Goal: Information Seeking & Learning: Learn about a topic

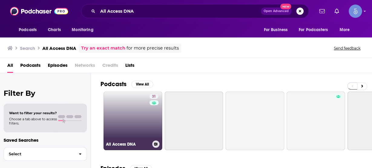
click at [135, 117] on link "31 All Access DNA" at bounding box center [133, 121] width 59 height 59
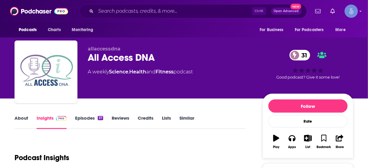
scroll to position [48, 0]
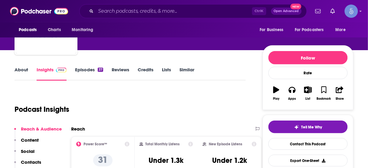
click at [36, 160] on p "Contacts" at bounding box center [31, 163] width 20 height 6
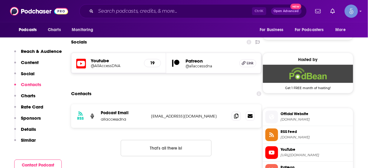
scroll to position [416, 0]
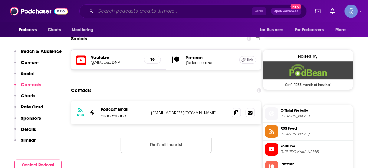
click at [230, 8] on input "Search podcasts, credits, & more..." at bounding box center [174, 11] width 156 height 10
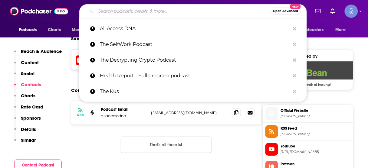
paste input "Talking with the Experts"
type input "Talking with the Experts"
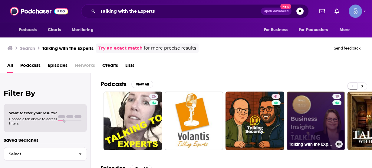
click at [327, 120] on link "19 Talking with the Experts: Business Insights" at bounding box center [316, 121] width 59 height 59
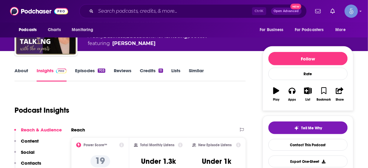
scroll to position [48, 0]
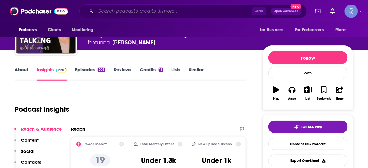
click at [195, 12] on input "Search podcasts, credits, & more..." at bounding box center [174, 11] width 156 height 10
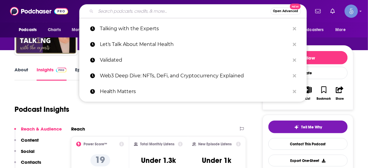
paste input "Legacy Leaders"
type input "Legacy Leaders"
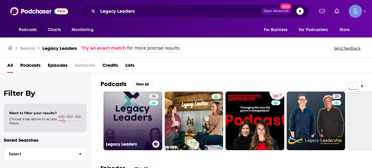
click at [133, 120] on link "26 Legacy Leaders" at bounding box center [133, 121] width 59 height 59
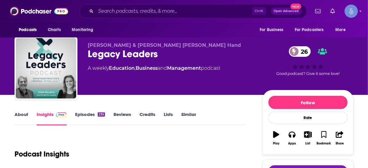
scroll to position [121, 0]
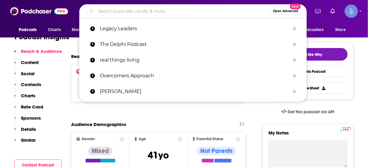
click at [219, 13] on input "Search podcasts, credits, & more..." at bounding box center [183, 11] width 175 height 10
paste input "The Wild Wisdom Show"
type input "The Wild Wisdom Show"
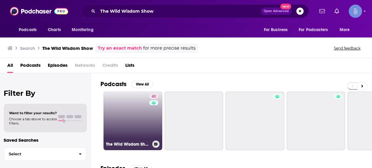
click at [136, 113] on link "43 The Wild Wisdom Show with Dr. [PERSON_NAME], MD" at bounding box center [133, 121] width 59 height 59
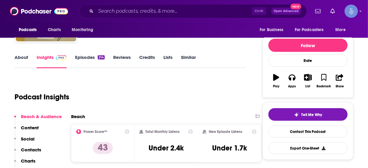
scroll to position [73, 0]
